Goal: Book appointment/travel/reservation

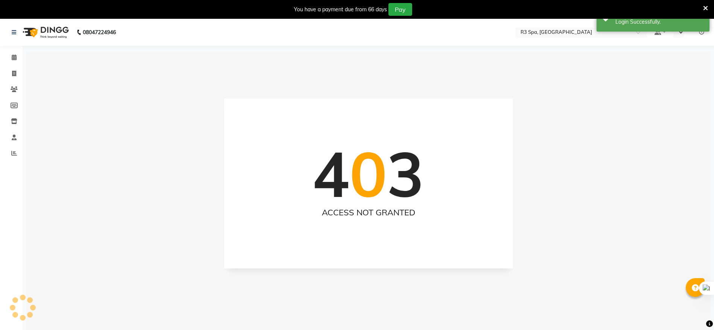
select select "en"
click at [14, 58] on icon at bounding box center [14, 58] width 5 height 6
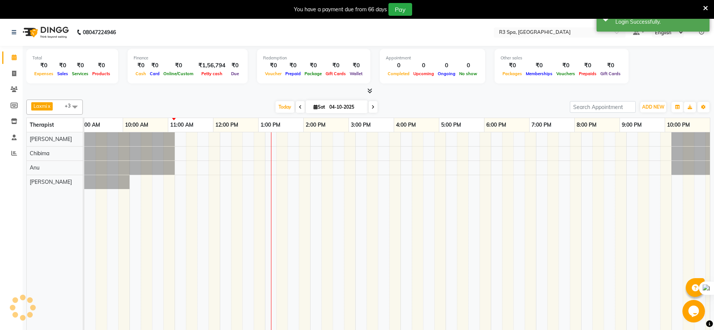
scroll to position [0, 97]
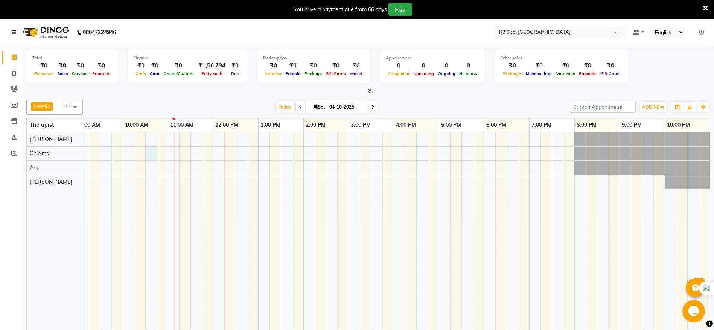
click at [150, 155] on div at bounding box center [348, 236] width 723 height 209
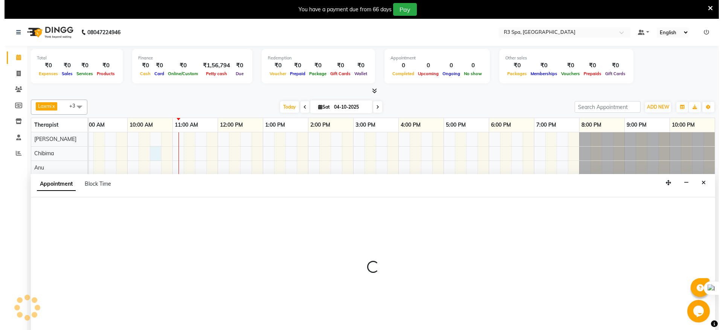
scroll to position [19, 0]
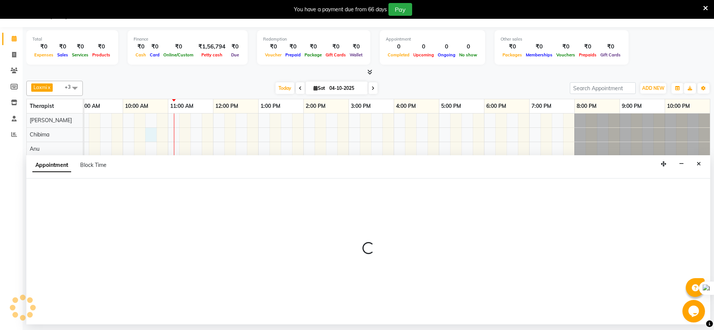
select select "86019"
select select "630"
select select "tentative"
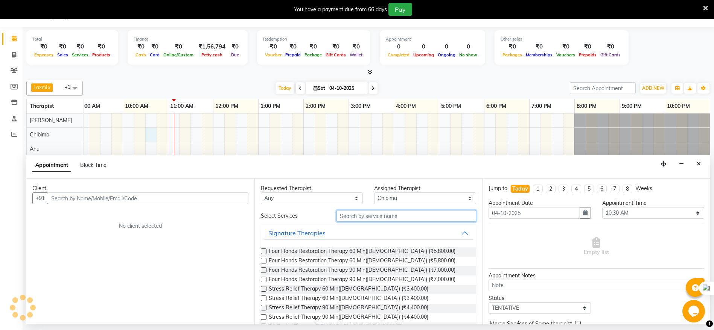
click at [350, 213] on input "text" at bounding box center [406, 216] width 140 height 12
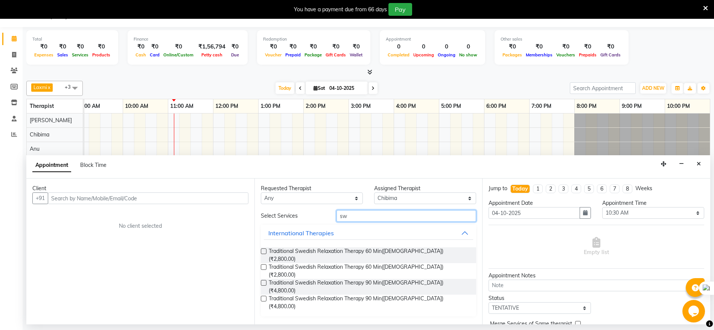
type input "sw"
click at [263, 265] on label at bounding box center [264, 268] width 6 height 6
click at [263, 266] on input "checkbox" at bounding box center [263, 268] width 5 height 5
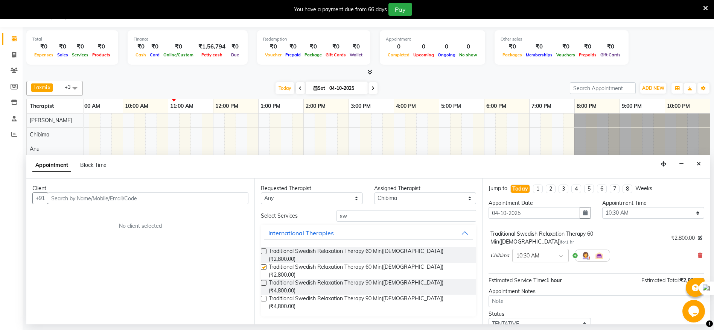
checkbox input "false"
click at [82, 196] on input "text" at bounding box center [148, 199] width 201 height 12
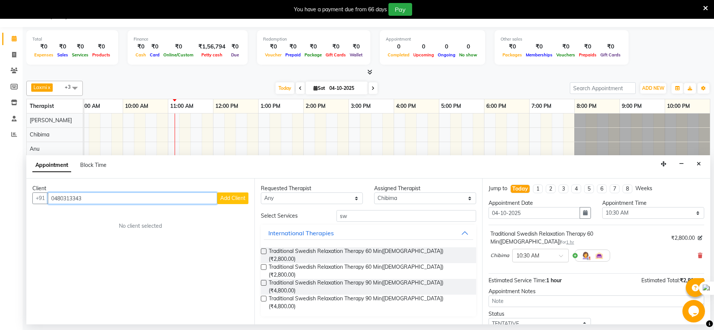
type input "0480313343"
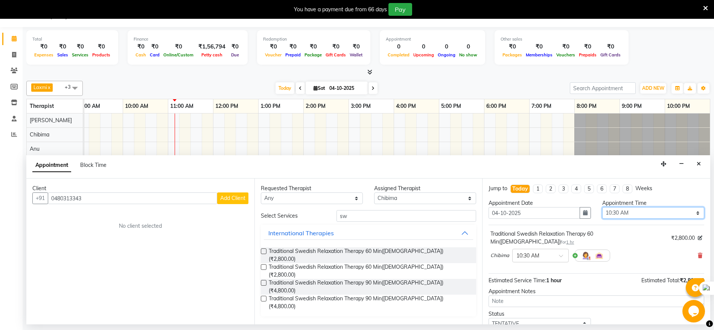
click at [688, 213] on select "Select 08:00 AM 08:15 AM 08:30 AM 08:45 AM 09:00 AM 09:15 AM 09:30 AM 09:45 AM …" at bounding box center [653, 213] width 102 height 12
select select "645"
click at [602, 207] on select "Select 08:00 AM 08:15 AM 08:30 AM 08:45 AM 09:00 AM 09:15 AM 09:30 AM 09:45 AM …" at bounding box center [653, 213] width 102 height 12
click at [232, 198] on span "Add Client" at bounding box center [232, 198] width 25 height 7
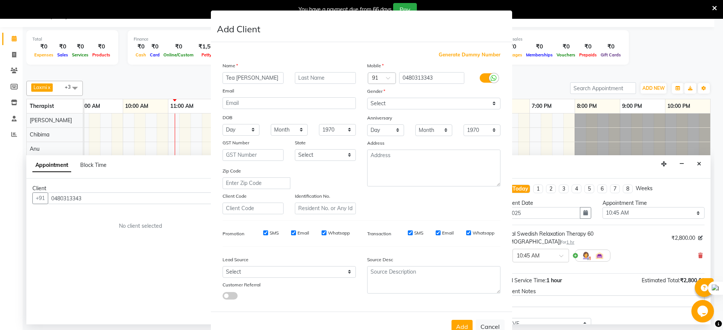
type input "Tea [PERSON_NAME]"
click at [491, 105] on select "Select [DEMOGRAPHIC_DATA] [DEMOGRAPHIC_DATA] Other Prefer Not To Say" at bounding box center [433, 104] width 133 height 12
select select "[DEMOGRAPHIC_DATA]"
click at [367, 98] on select "Select [DEMOGRAPHIC_DATA] [DEMOGRAPHIC_DATA] Other Prefer Not To Say" at bounding box center [433, 104] width 133 height 12
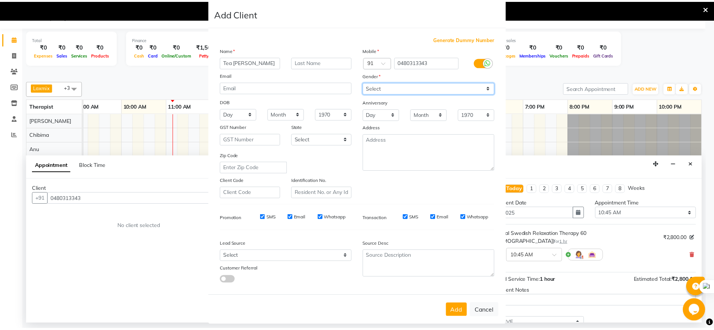
scroll to position [29, 0]
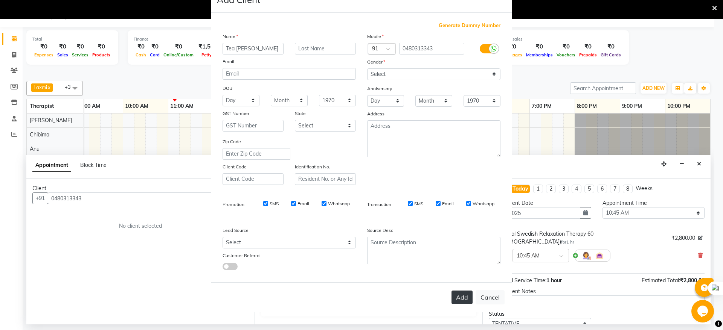
click at [452, 294] on button "Add" at bounding box center [461, 298] width 21 height 14
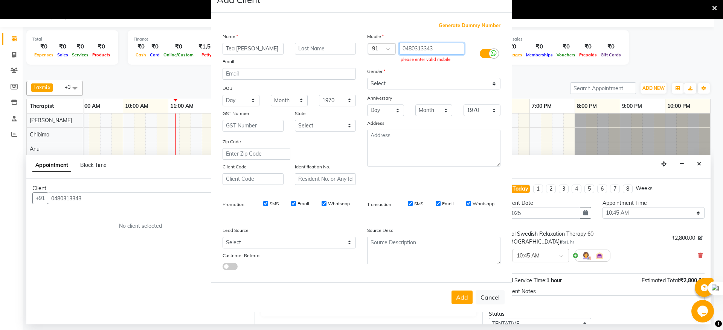
click at [400, 46] on input "0480313343" at bounding box center [431, 49] width 65 height 12
click at [402, 52] on input "0480313343" at bounding box center [431, 49] width 65 height 12
type input "9480313343"
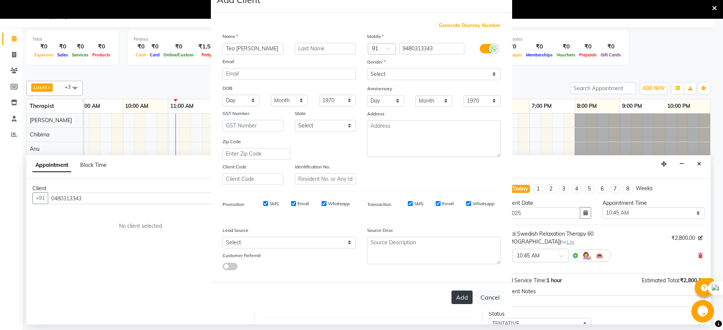
click at [456, 292] on button "Add" at bounding box center [461, 298] width 21 height 14
type input "94******43"
select select
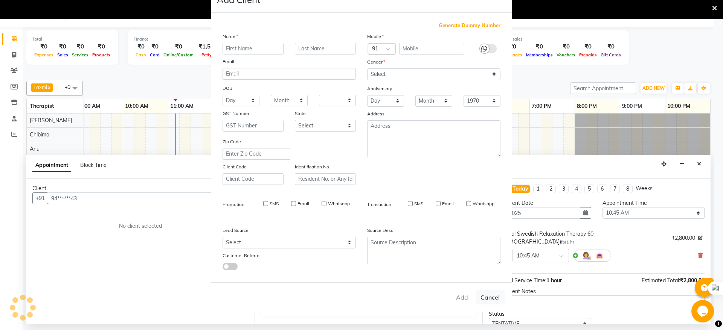
select select
checkbox input "false"
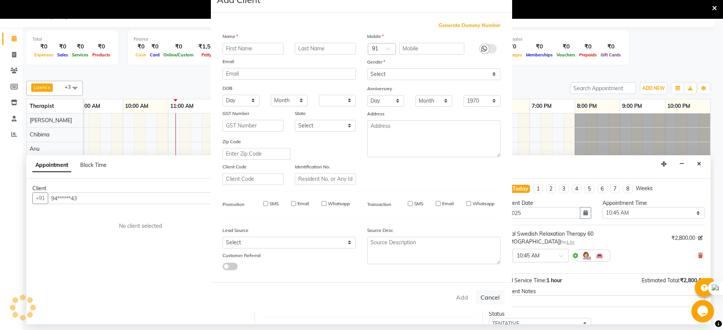
checkbox input "false"
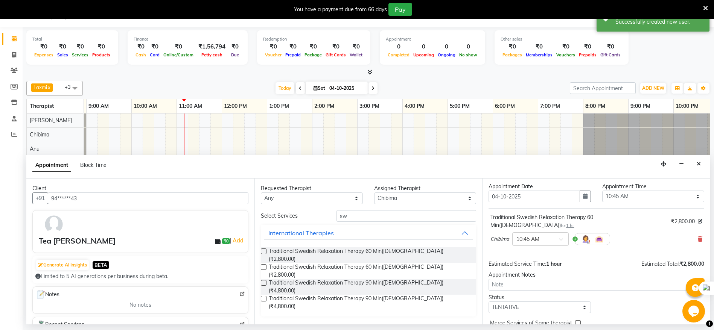
scroll to position [45, 0]
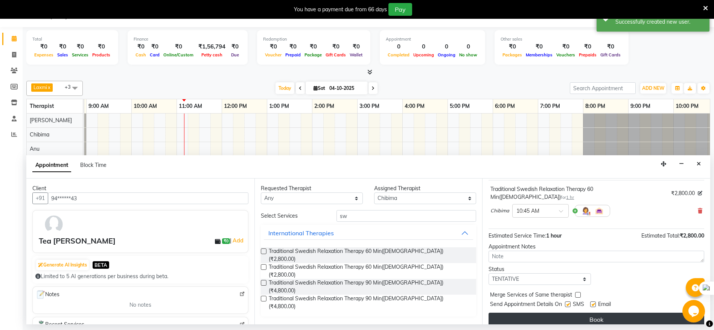
click at [611, 313] on button "Book" at bounding box center [596, 320] width 216 height 14
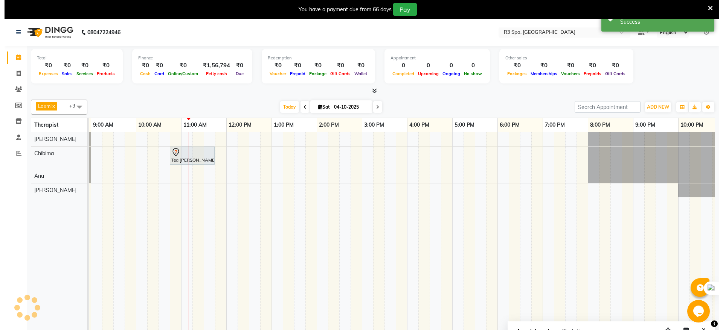
scroll to position [19, 0]
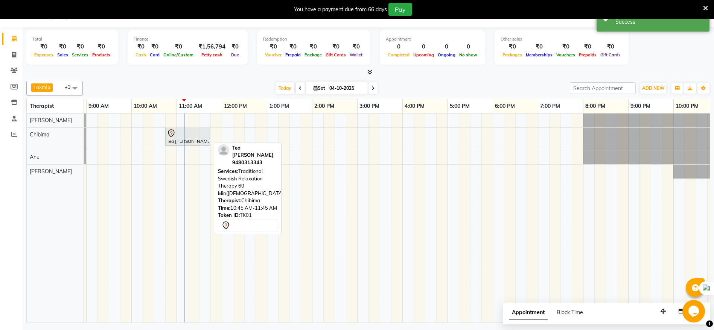
click at [196, 137] on div at bounding box center [188, 133] width 42 height 9
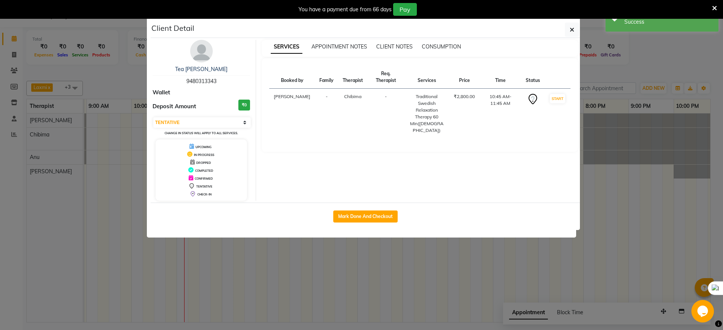
click at [565, 90] on td "START" at bounding box center [557, 114] width 26 height 50
click at [559, 94] on button "START" at bounding box center [556, 98] width 15 height 9
select select "1"
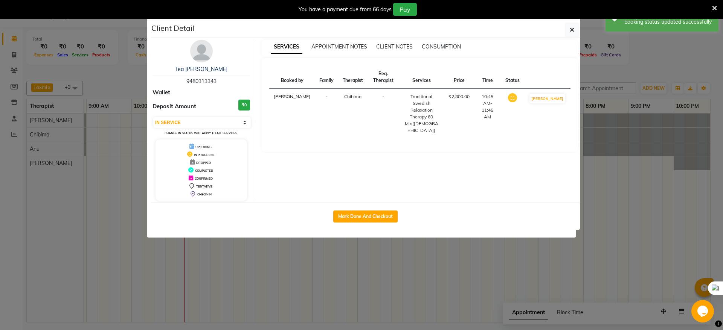
click at [554, 90] on td "[PERSON_NAME]" at bounding box center [547, 114] width 46 height 50
click at [357, 214] on button "Mark Done And Checkout" at bounding box center [365, 217] width 64 height 12
select select "8612"
select select "service"
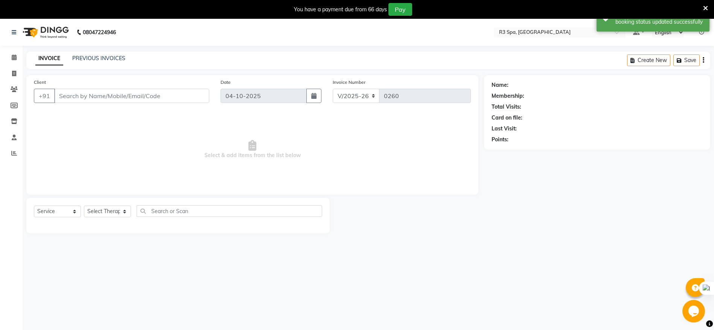
type input "94******43"
select select "86019"
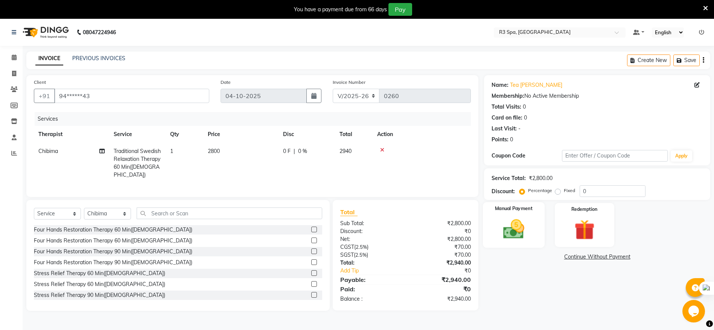
click at [516, 216] on div "Manual Payment" at bounding box center [514, 225] width 62 height 46
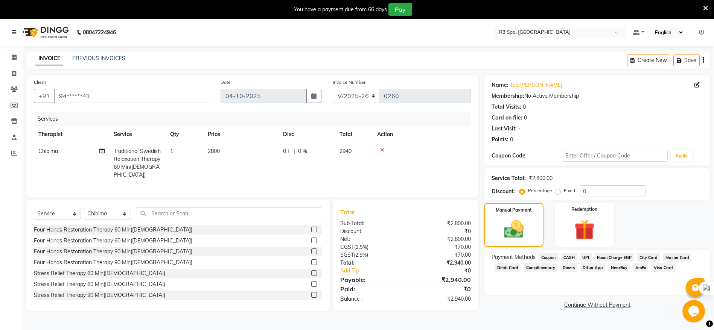
click at [659, 268] on span "Visa Card" at bounding box center [663, 267] width 24 height 9
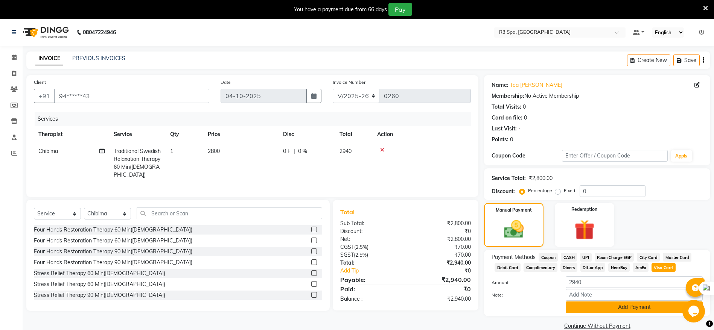
click at [647, 307] on button "Add Payment" at bounding box center [634, 308] width 137 height 12
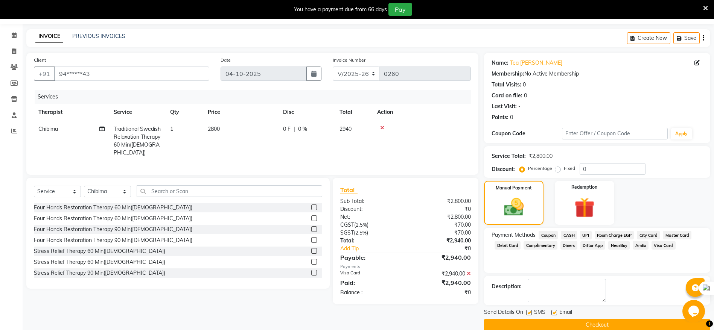
scroll to position [34, 0]
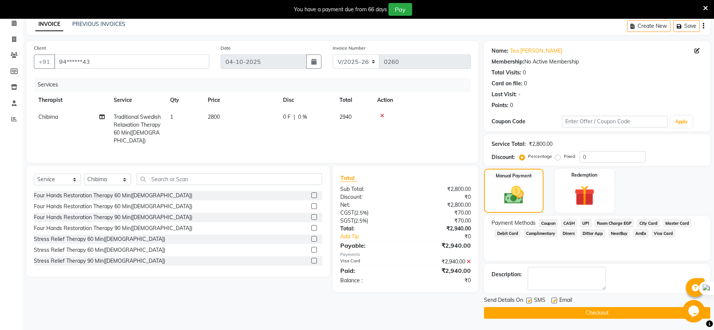
click at [601, 313] on button "Checkout" at bounding box center [597, 313] width 226 height 12
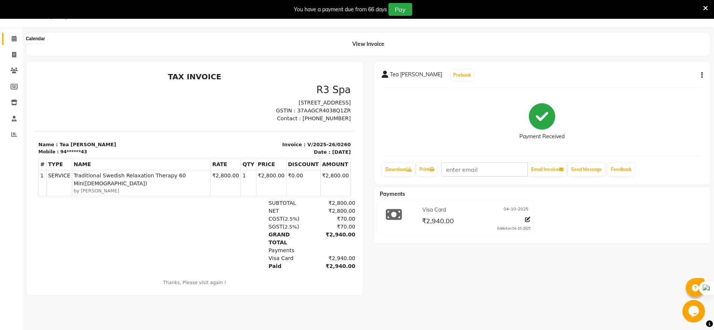
drag, startPoint x: 18, startPoint y: 37, endPoint x: 18, endPoint y: 46, distance: 8.7
click at [18, 38] on span at bounding box center [14, 39] width 13 height 9
